Goal: Navigation & Orientation: Find specific page/section

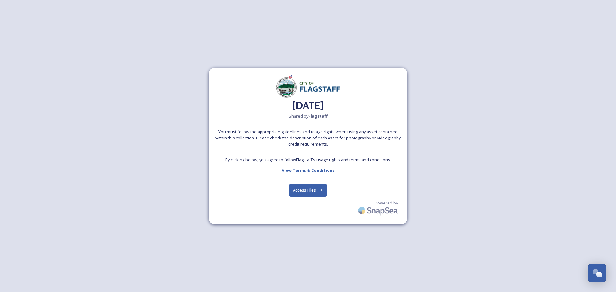
click at [310, 188] on button "Access Files" at bounding box center [308, 190] width 38 height 13
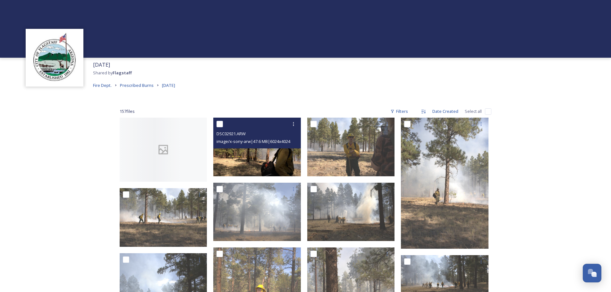
click at [265, 156] on img at bounding box center [257, 147] width 88 height 59
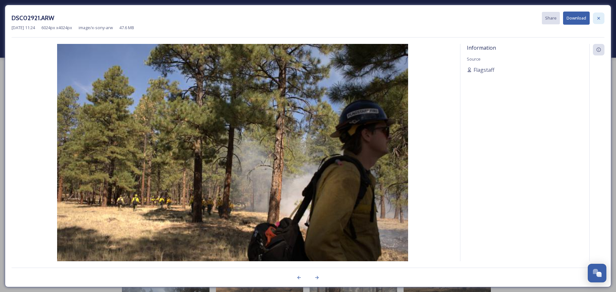
click at [595, 18] on div at bounding box center [598, 19] width 12 height 12
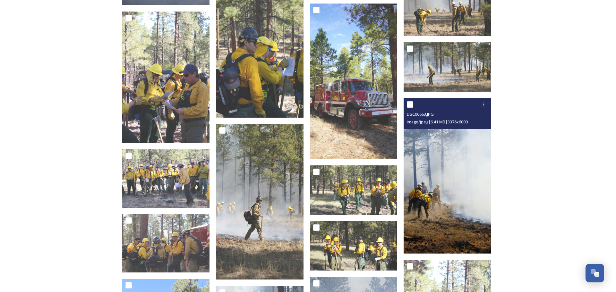
scroll to position [2155, 0]
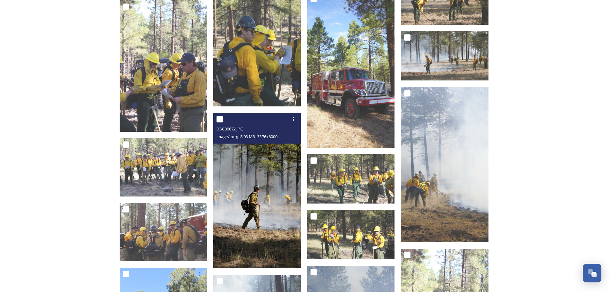
click at [244, 203] on img at bounding box center [257, 190] width 88 height 155
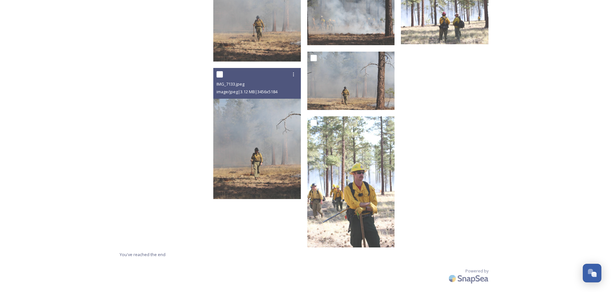
scroll to position [4143, 0]
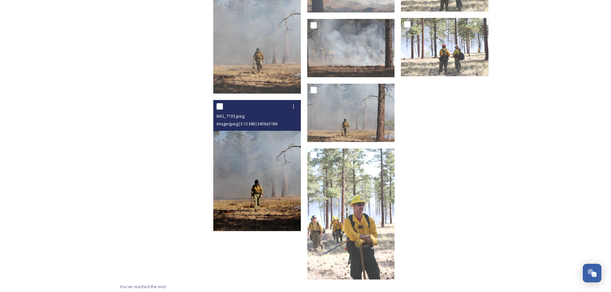
click at [261, 175] on img at bounding box center [257, 165] width 88 height 131
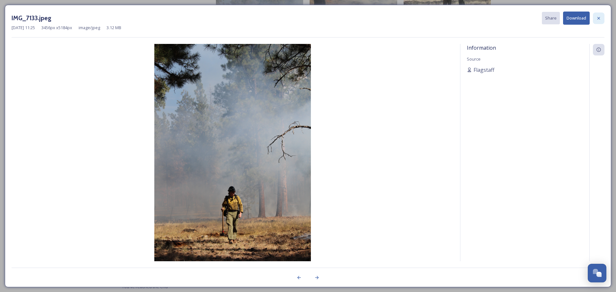
click at [602, 17] on div at bounding box center [598, 19] width 12 height 12
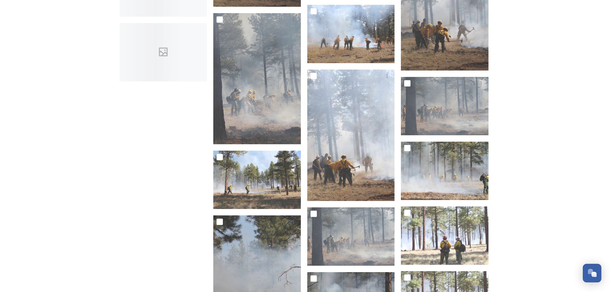
scroll to position [3887, 0]
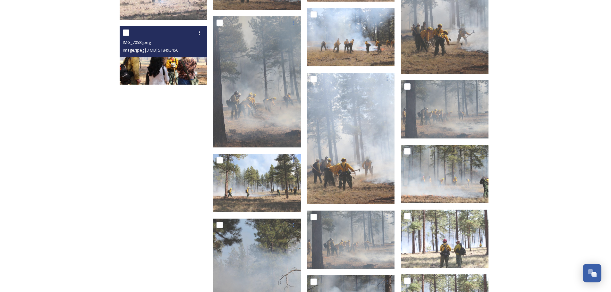
click at [174, 67] on img at bounding box center [164, 55] width 88 height 58
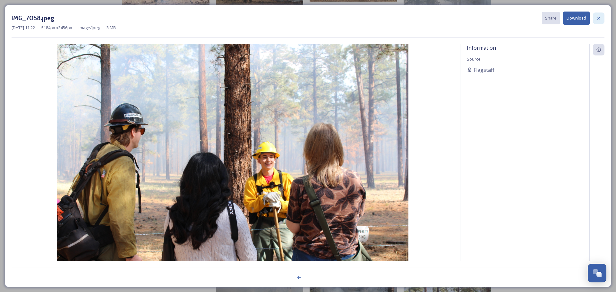
click at [598, 18] on icon at bounding box center [598, 18] width 3 height 3
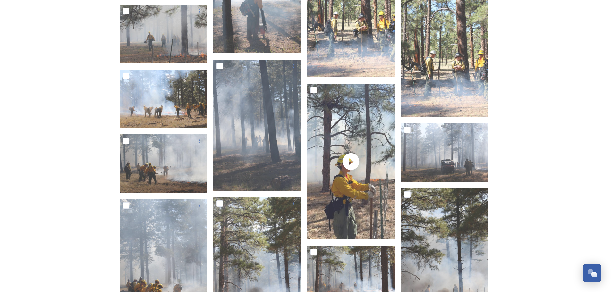
scroll to position [3278, 0]
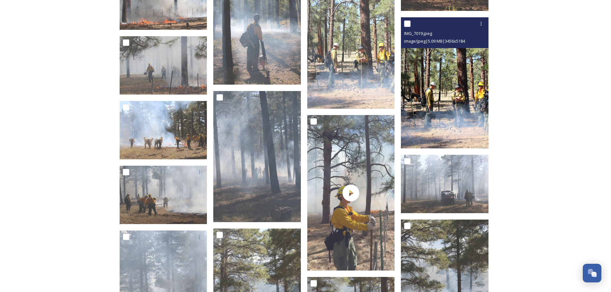
click at [447, 87] on img at bounding box center [445, 82] width 88 height 131
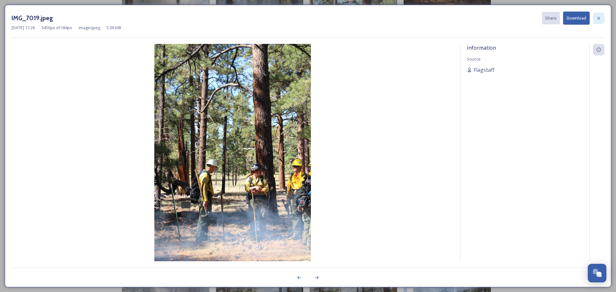
click at [601, 18] on icon at bounding box center [598, 18] width 5 height 5
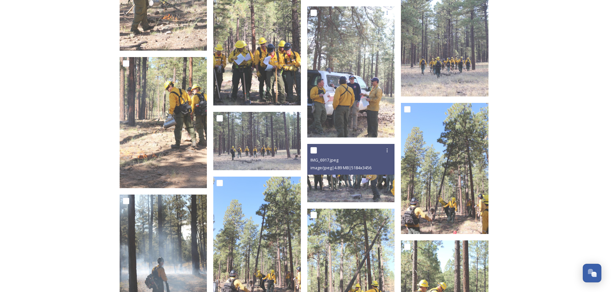
scroll to position [2636, 0]
